Goal: Check status: Check status

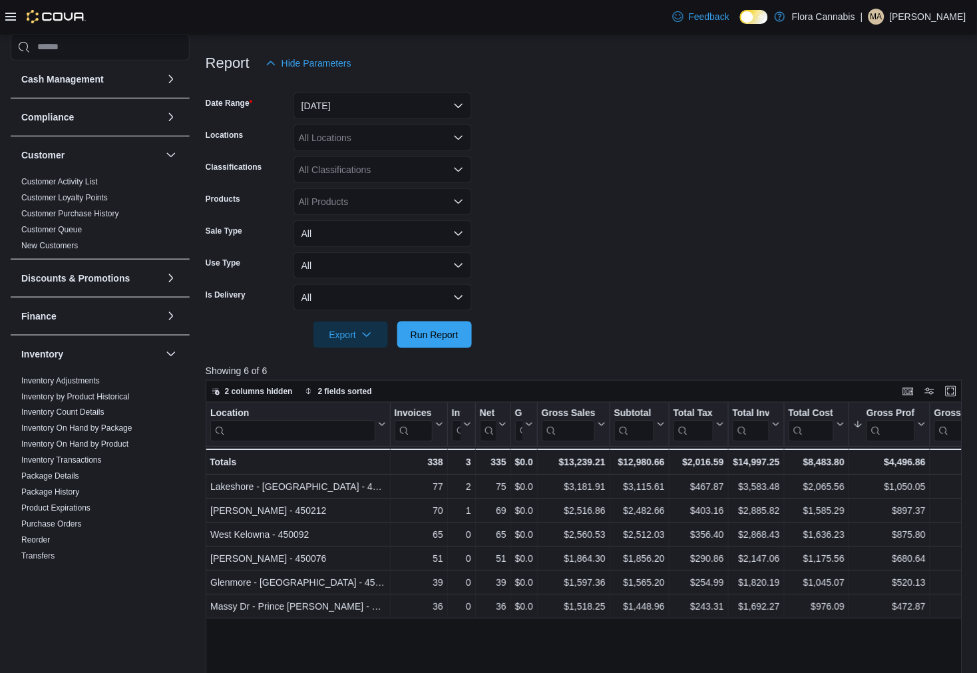
scroll to position [475, 0]
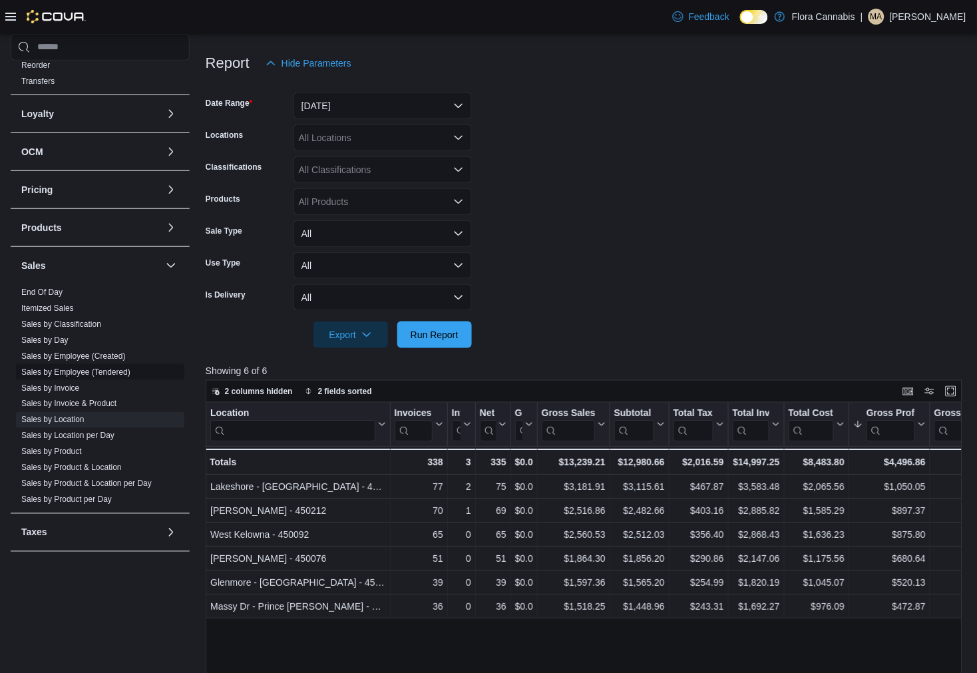
click at [83, 373] on link "Sales by Employee (Tendered)" at bounding box center [75, 371] width 109 height 9
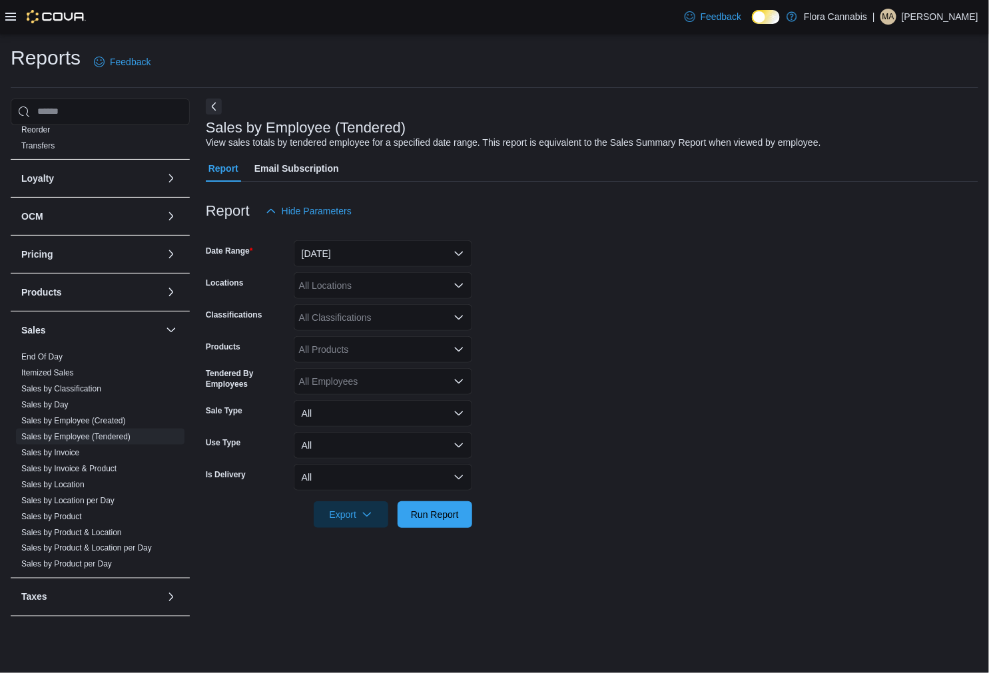
click at [352, 284] on div "All Locations" at bounding box center [383, 285] width 178 height 27
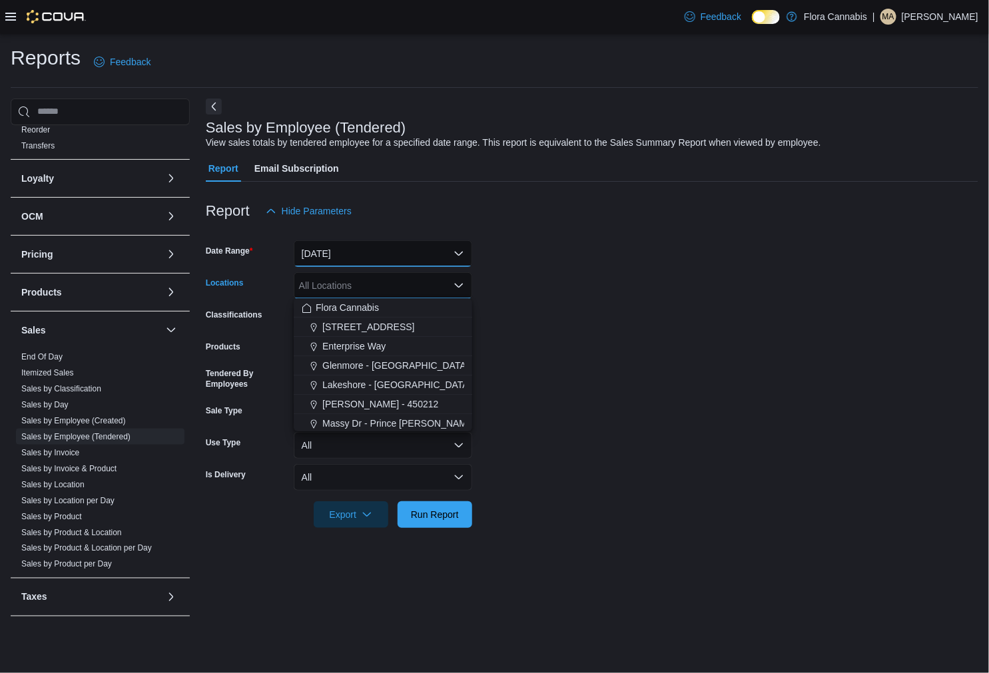
click at [364, 251] on button "[DATE]" at bounding box center [383, 253] width 178 height 27
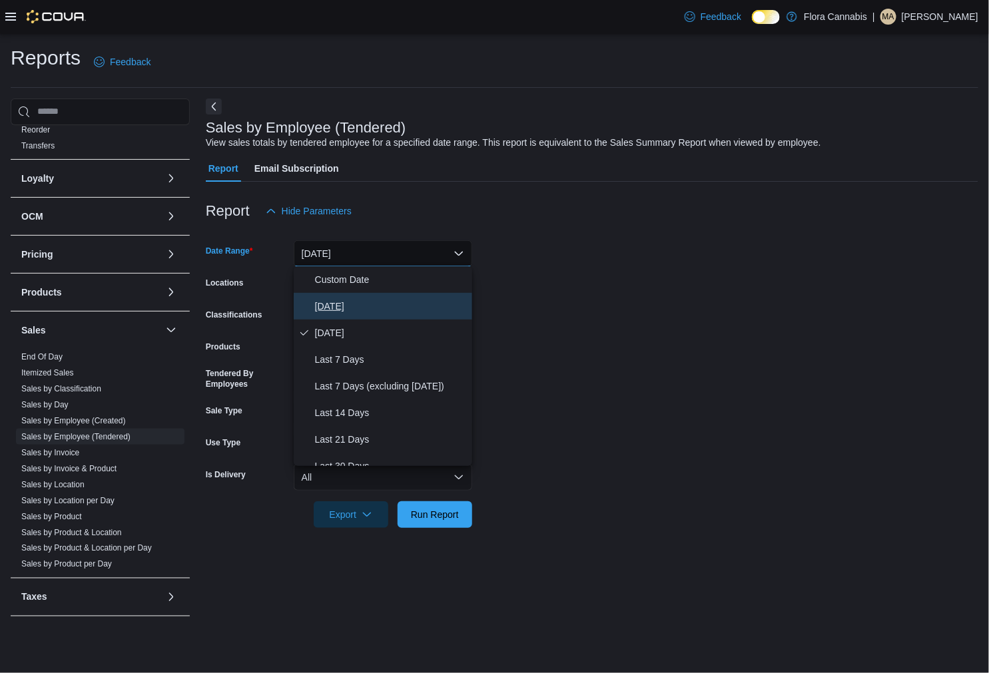
drag, startPoint x: 358, startPoint y: 305, endPoint x: 355, endPoint y: 296, distance: 9.1
click at [357, 304] on span "[DATE]" at bounding box center [391, 306] width 152 height 16
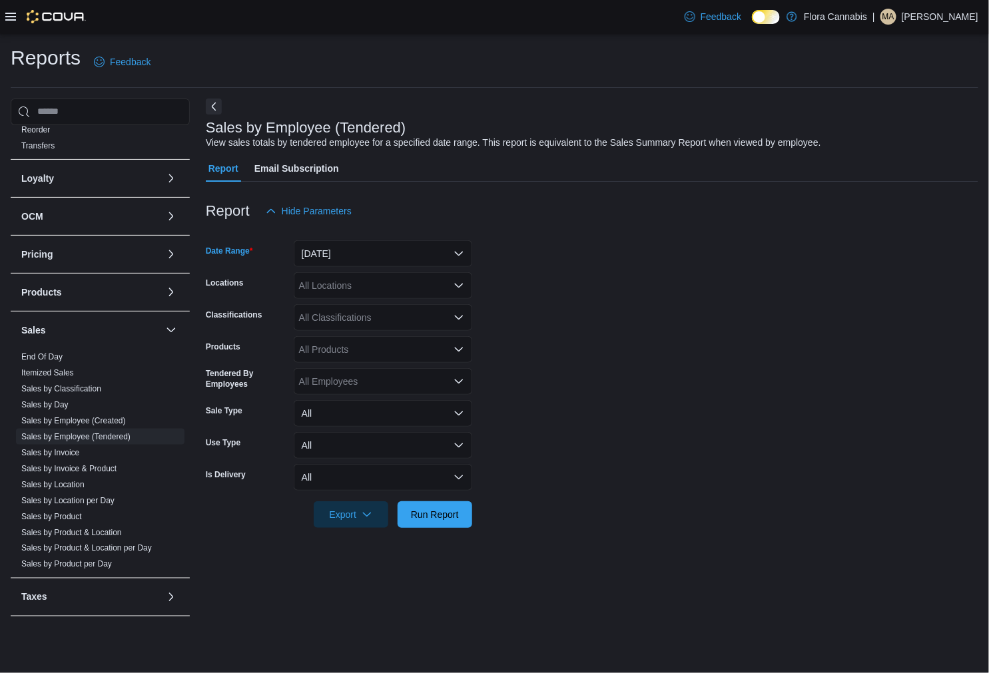
click at [355, 288] on div "All Locations" at bounding box center [383, 285] width 178 height 27
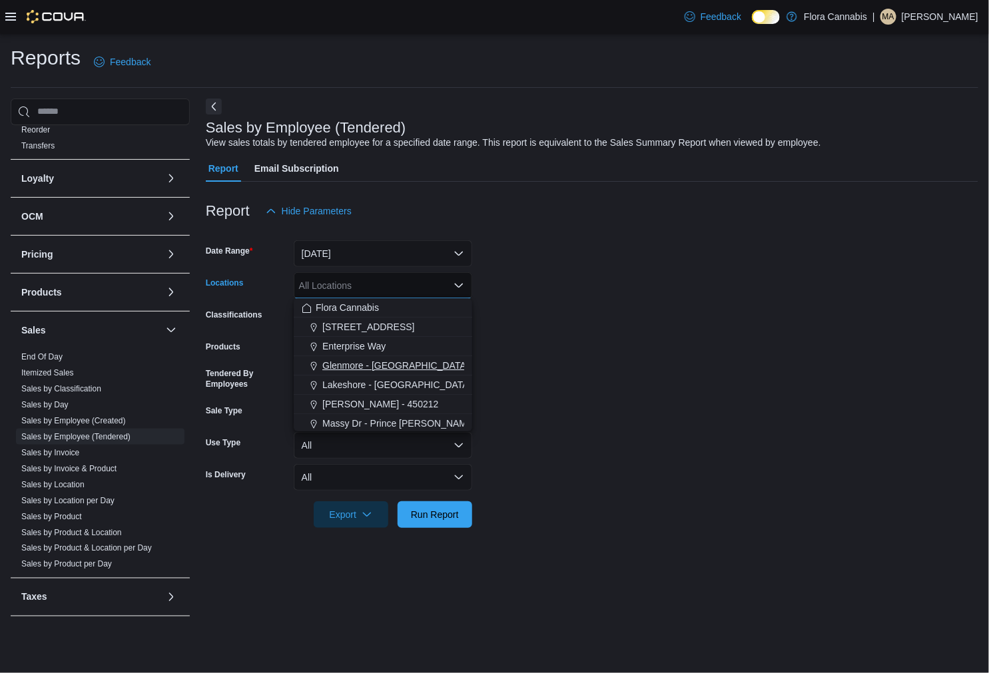
click at [358, 371] on button "Glenmore - [GEOGRAPHIC_DATA] - 450374" at bounding box center [383, 365] width 178 height 19
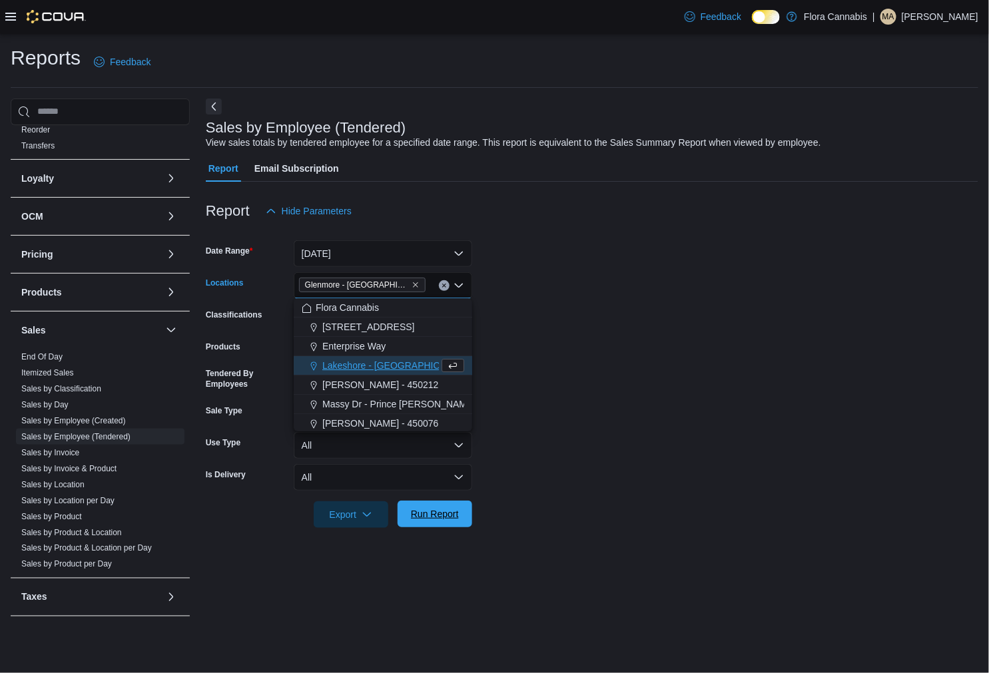
drag, startPoint x: 447, startPoint y: 515, endPoint x: 455, endPoint y: 506, distance: 11.3
click at [447, 513] on span "Run Report" at bounding box center [435, 513] width 48 height 13
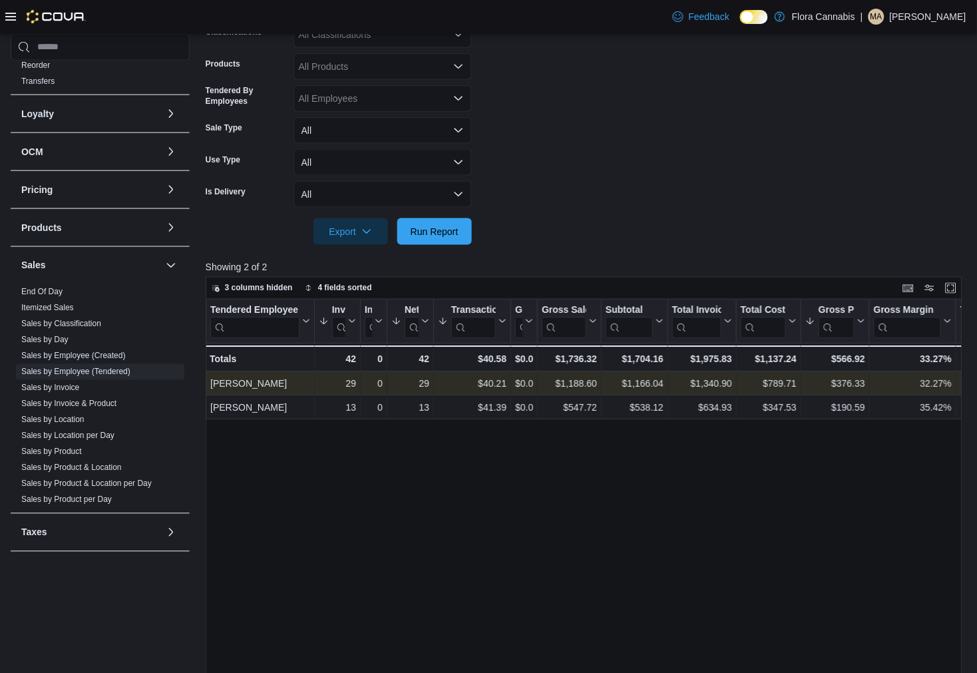
scroll to position [296, 0]
